Goal: Task Accomplishment & Management: Complete application form

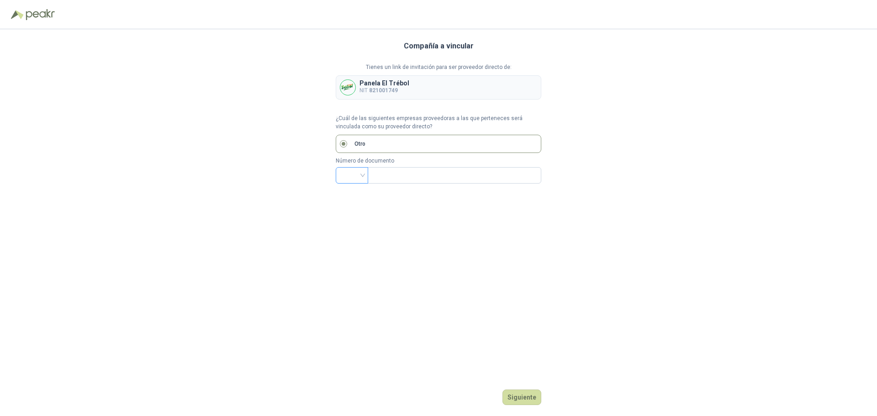
click at [361, 175] on input "search" at bounding box center [351, 175] width 21 height 14
click at [348, 224] on div "NIT" at bounding box center [352, 224] width 18 height 10
click at [386, 174] on input "text" at bounding box center [453, 176] width 161 height 16
type input "*********"
click at [522, 396] on button "Siguiente" at bounding box center [522, 398] width 39 height 16
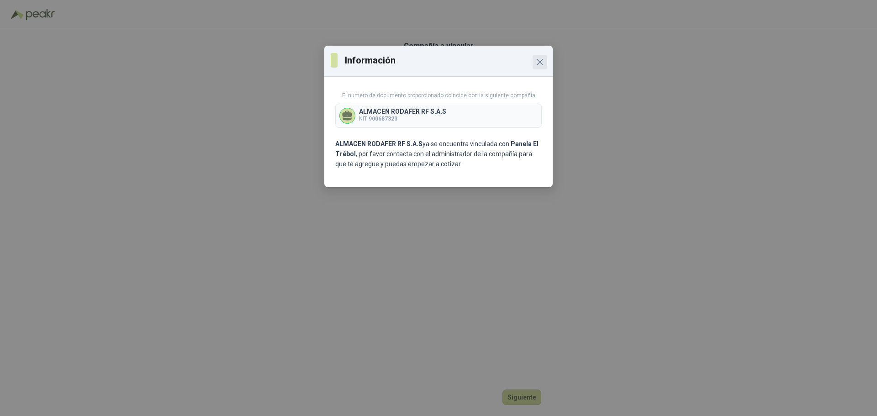
click at [542, 60] on icon "Close" at bounding box center [539, 61] width 5 height 5
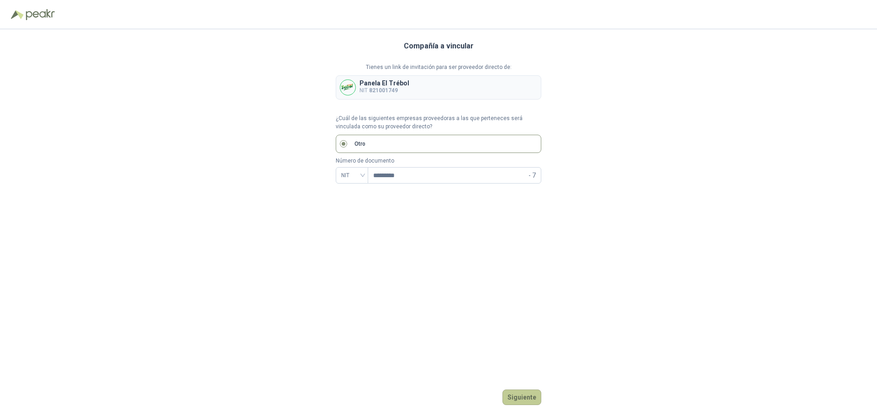
click at [526, 397] on button "Siguiente" at bounding box center [522, 398] width 39 height 16
click at [37, 14] on img at bounding box center [40, 14] width 29 height 11
click at [378, 85] on p "Panela El Trébol" at bounding box center [385, 83] width 50 height 6
click at [403, 84] on p "Panela El Trébol" at bounding box center [385, 83] width 50 height 6
click at [403, 83] on p "Panela El Trébol" at bounding box center [385, 83] width 50 height 6
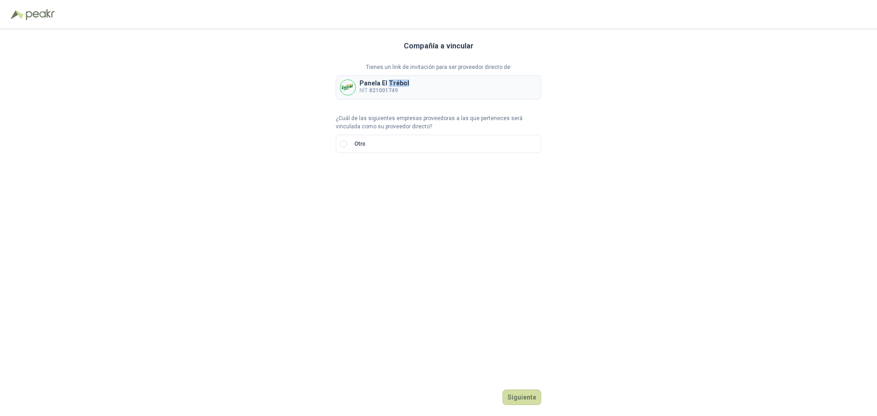
click at [403, 83] on p "Panela El Trébol" at bounding box center [385, 83] width 50 height 6
click at [590, 63] on div "Compañía a vincular Tienes un link de invitación para ser proveedor directo de:…" at bounding box center [438, 222] width 877 height 387
click at [613, 79] on div "Compañía a vincular Tienes un link de invitación para ser proveedor directo de:…" at bounding box center [438, 222] width 877 height 387
